Goal: Obtain resource: Obtain resource

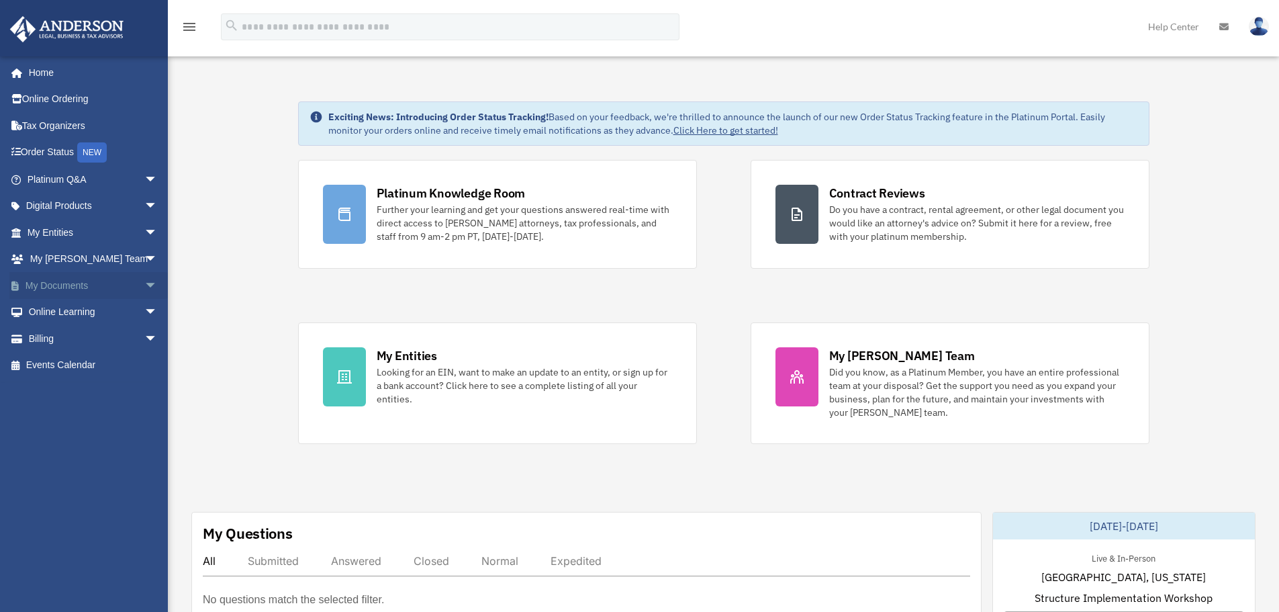
click at [144, 279] on span "arrow_drop_down" at bounding box center [157, 286] width 27 height 28
click at [50, 304] on link "Box" at bounding box center [98, 312] width 159 height 27
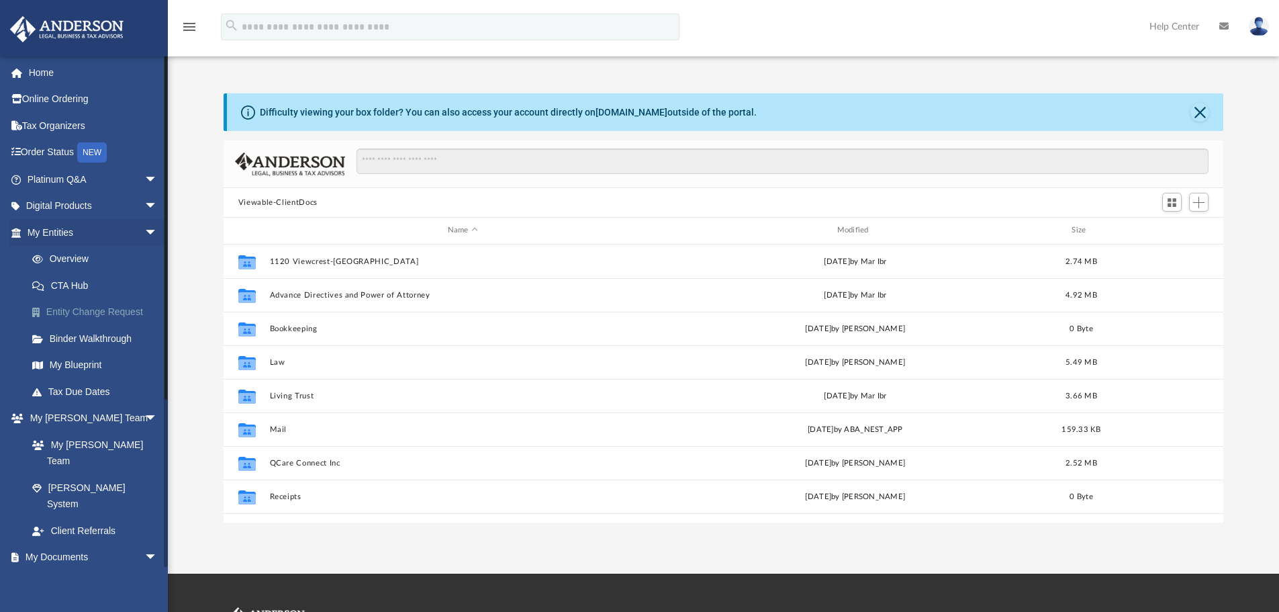
scroll to position [295, 989]
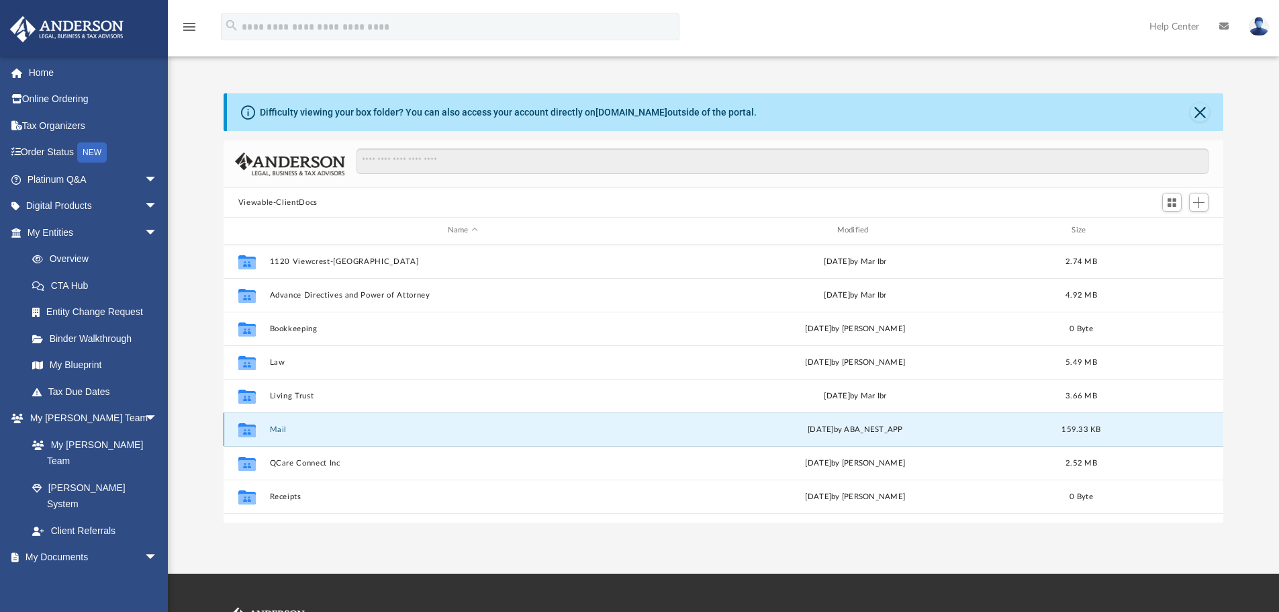
click at [281, 431] on button "Mail" at bounding box center [462, 429] width 387 height 9
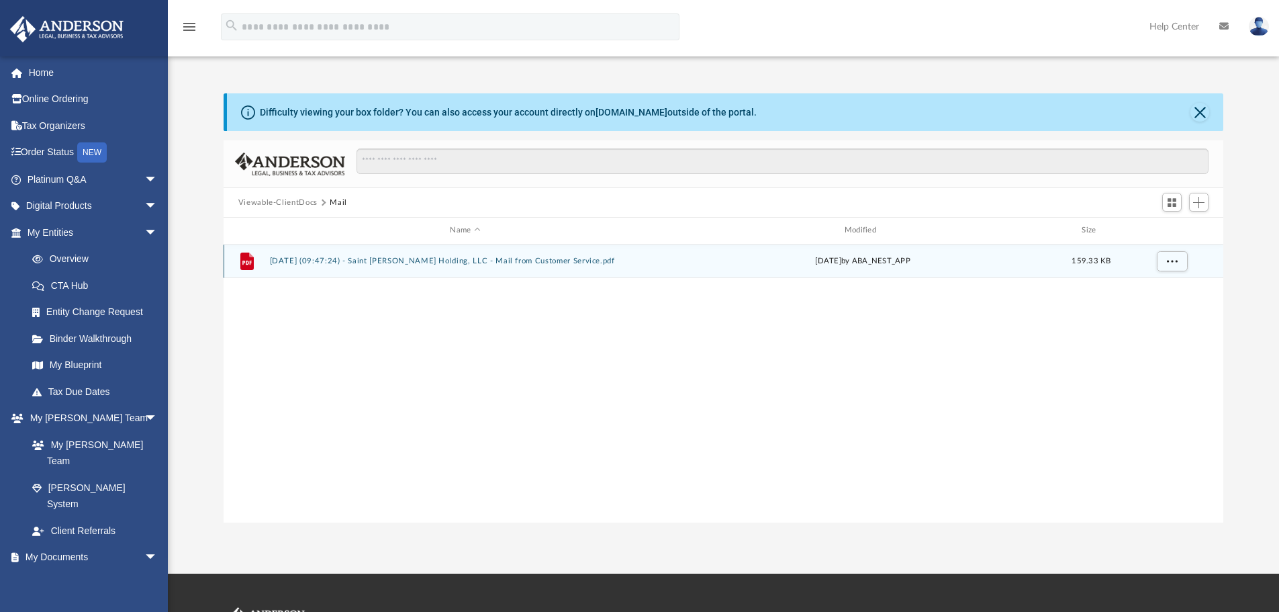
click at [390, 258] on button "2025.08.13 (09:47:24) - Saint Anthony Holding, LLC - Mail from Customer Service…" at bounding box center [464, 260] width 391 height 9
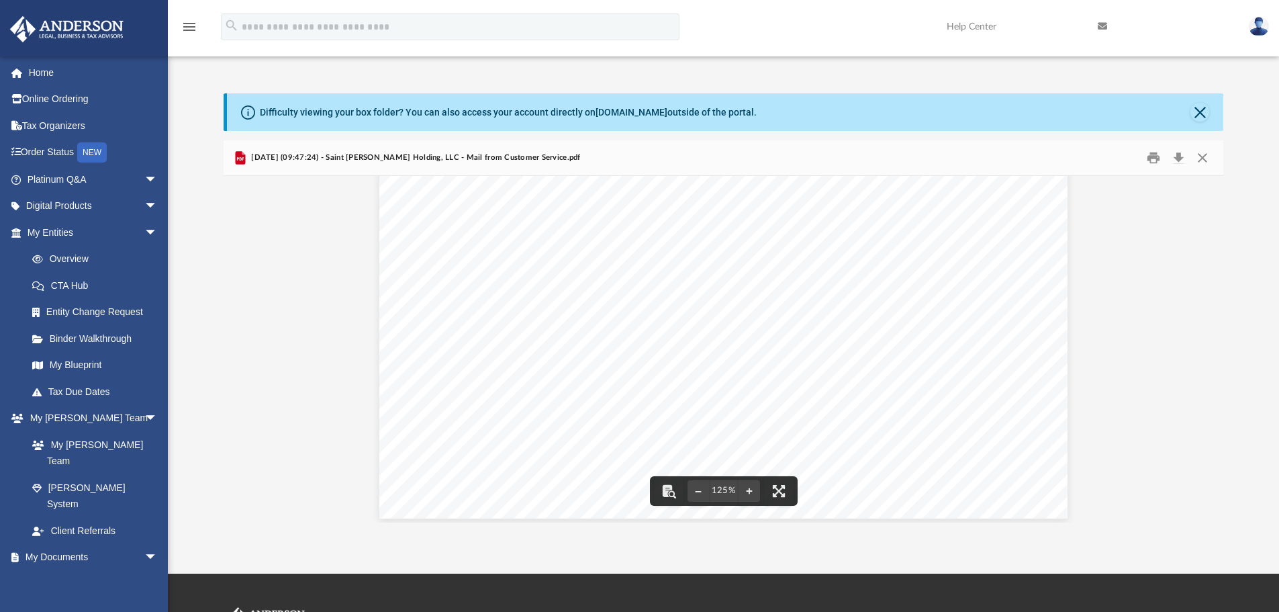
scroll to position [549, 0]
drag, startPoint x: 481, startPoint y: 200, endPoint x: 565, endPoint y: 199, distance: 83.9
click at [565, 199] on div "Page 1" at bounding box center [723, 75] width 688 height 876
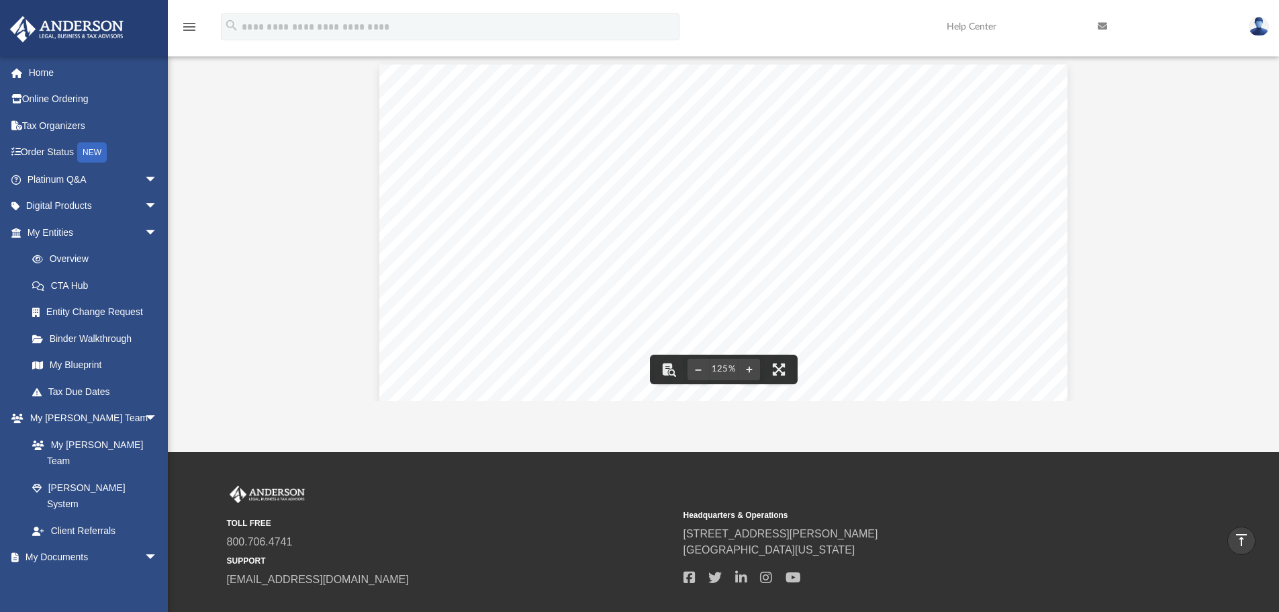
scroll to position [0, 0]
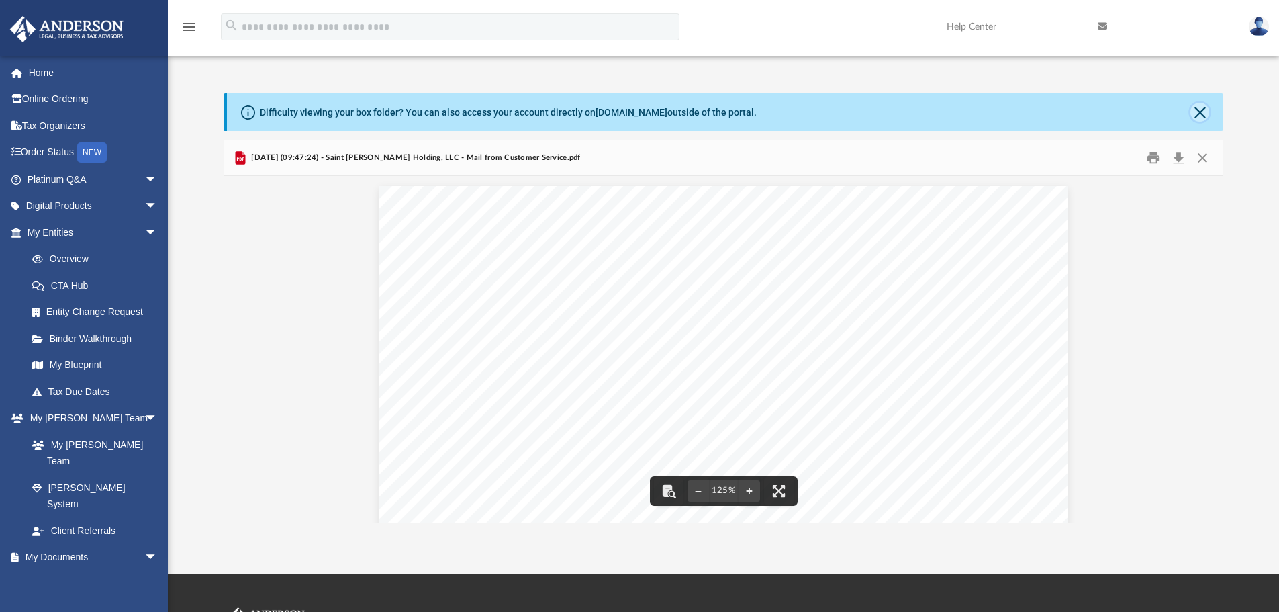
click at [1195, 111] on button "Close" at bounding box center [1199, 112] width 19 height 19
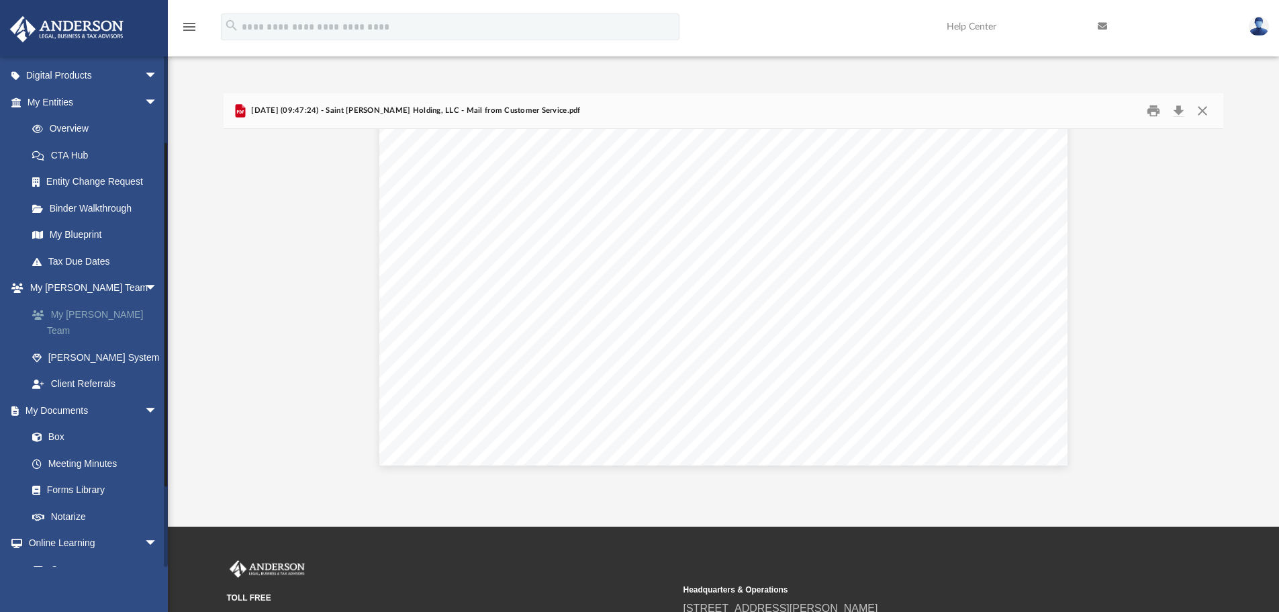
scroll to position [134, 0]
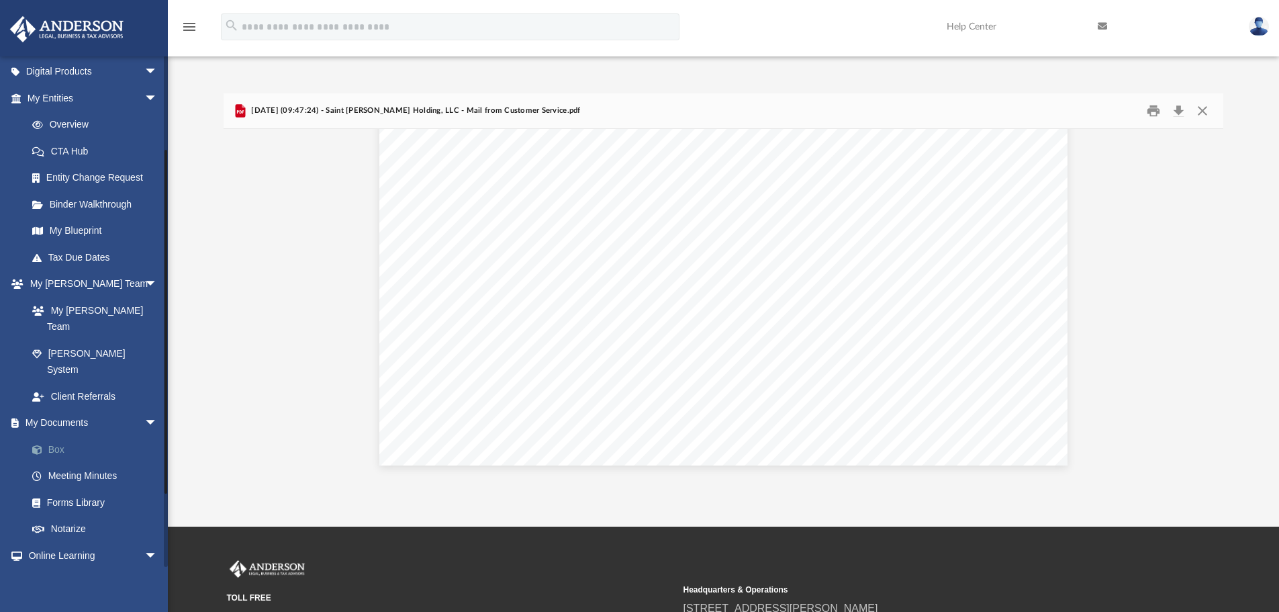
click at [91, 436] on link "Box" at bounding box center [98, 449] width 159 height 27
click at [49, 436] on link "Box" at bounding box center [98, 449] width 159 height 27
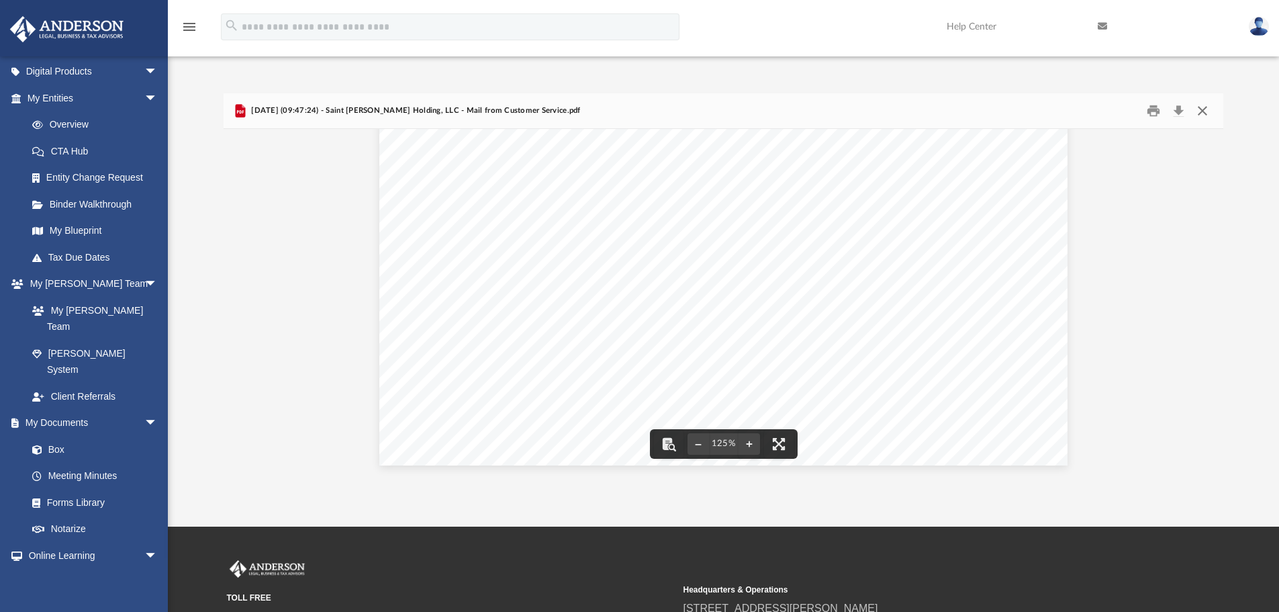
click at [1200, 107] on button "Close" at bounding box center [1202, 111] width 24 height 21
